Goal: Information Seeking & Learning: Find contact information

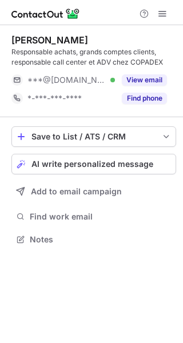
scroll to position [231, 183]
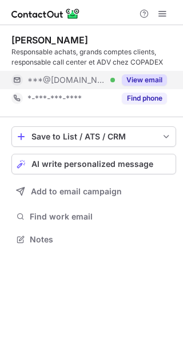
click at [133, 80] on button "View email" at bounding box center [144, 79] width 45 height 11
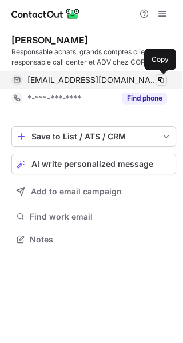
click at [163, 77] on span at bounding box center [161, 79] width 9 height 9
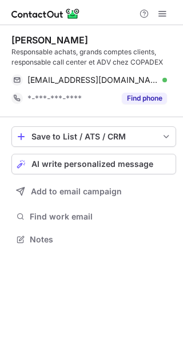
scroll to position [231, 183]
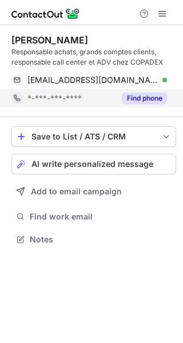
click at [125, 93] on button "Find phone" at bounding box center [144, 98] width 45 height 11
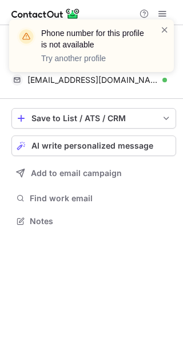
scroll to position [213, 183]
click at [162, 29] on span at bounding box center [164, 29] width 9 height 11
